Goal: Task Accomplishment & Management: Use online tool/utility

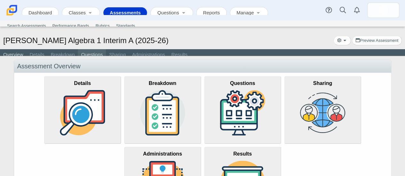
click at [88, 53] on link "Questions" at bounding box center [92, 55] width 28 height 12
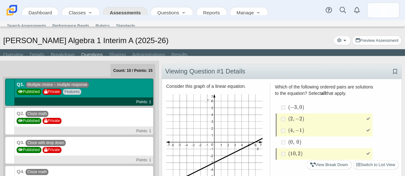
click at [113, 10] on link "Assessments" at bounding box center [125, 13] width 31 height 12
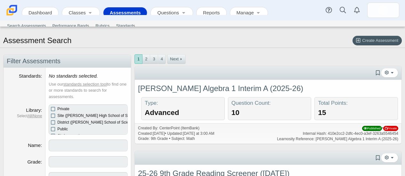
select select
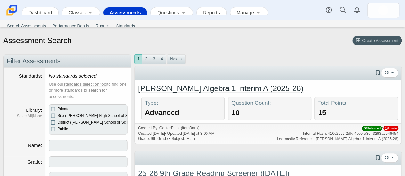
click at [255, 88] on link "[PERSON_NAME] Algebra 1 Interim A (2025-26)" at bounding box center [220, 88] width 165 height 9
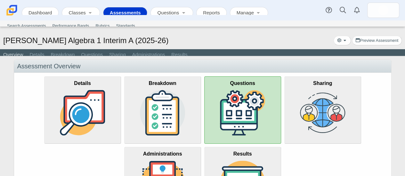
click at [237, 100] on img at bounding box center [242, 112] width 45 height 45
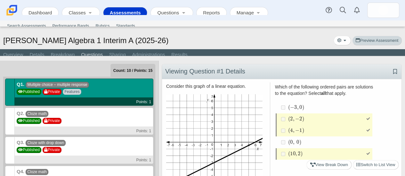
click at [371, 43] on span "Preview Assessment" at bounding box center [376, 40] width 43 height 5
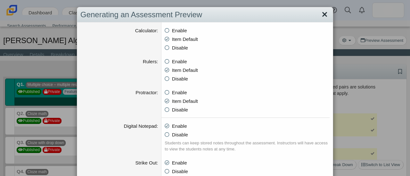
click at [324, 15] on link "Close" at bounding box center [324, 14] width 10 height 11
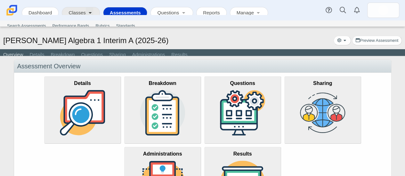
click at [86, 9] on link "Toggle expanded" at bounding box center [89, 13] width 7 height 12
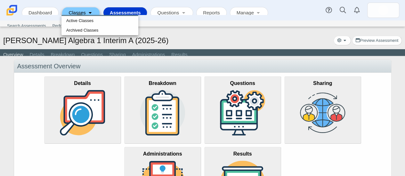
click at [165, 34] on div "[PERSON_NAME] Algebra 1 Interim A (2025-26) Print Preview Assessment" at bounding box center [202, 41] width 405 height 19
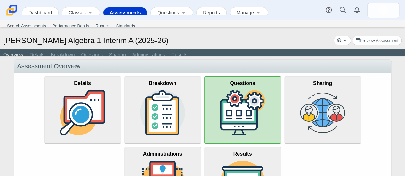
click at [244, 105] on img at bounding box center [242, 112] width 45 height 45
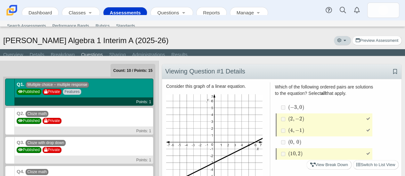
click at [347, 39] on button "More options" at bounding box center [341, 41] width 17 height 10
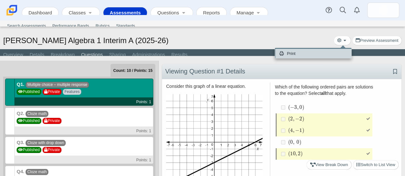
click at [322, 52] on link "Print" at bounding box center [313, 54] width 77 height 10
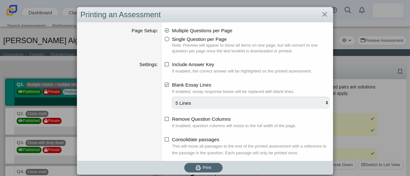
click at [203, 167] on span "Print" at bounding box center [207, 167] width 9 height 5
